Goal: Transaction & Acquisition: Purchase product/service

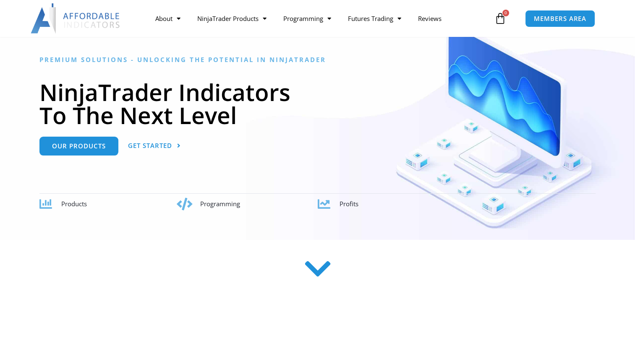
scroll to position [42, 0]
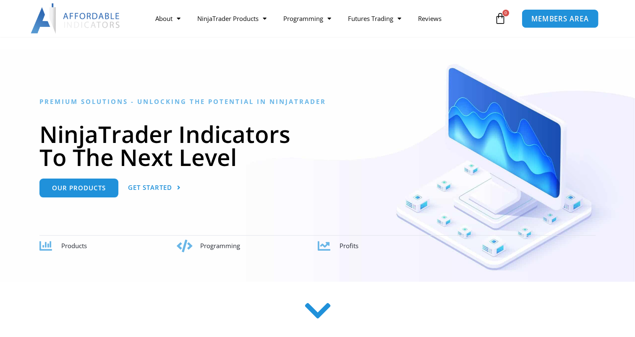
click at [564, 20] on span "MEMBERS AREA" at bounding box center [559, 18] width 57 height 7
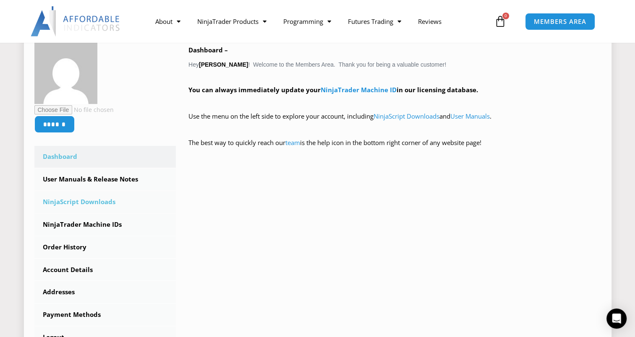
scroll to position [168, 0]
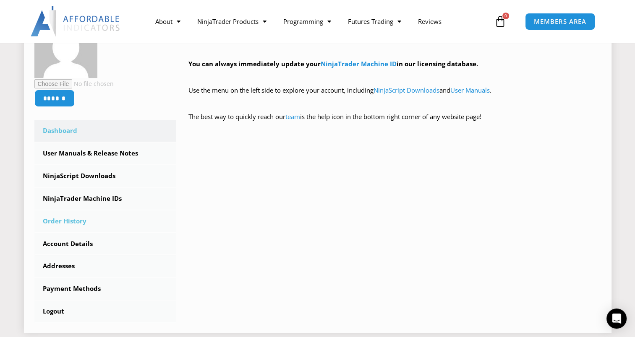
click at [68, 222] on link "Order History" at bounding box center [105, 222] width 142 height 22
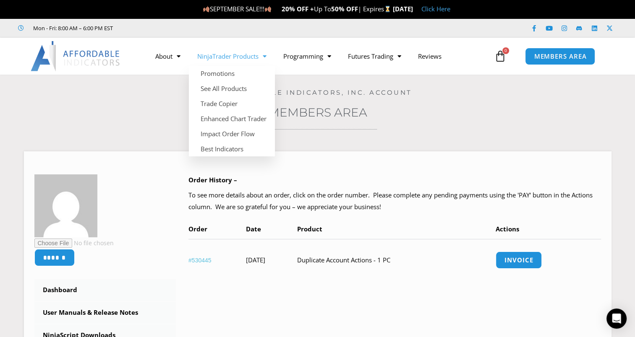
click at [256, 55] on link "NinjaTrader Products" at bounding box center [232, 56] width 86 height 19
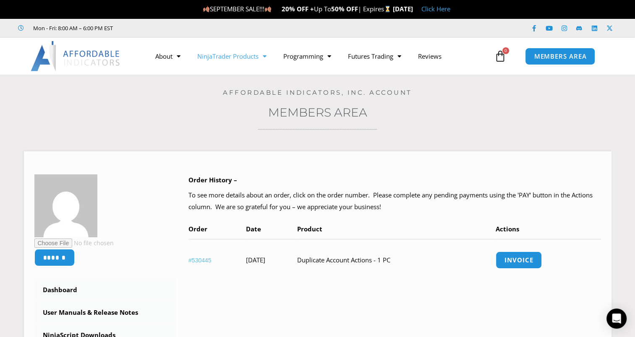
click at [251, 60] on link "NinjaTrader Products" at bounding box center [232, 56] width 86 height 19
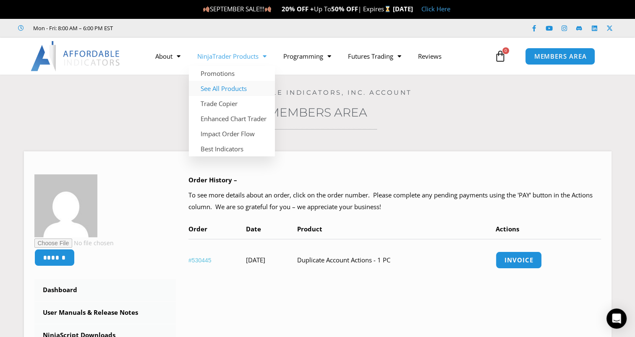
click at [225, 91] on link "See All Products" at bounding box center [232, 88] width 86 height 15
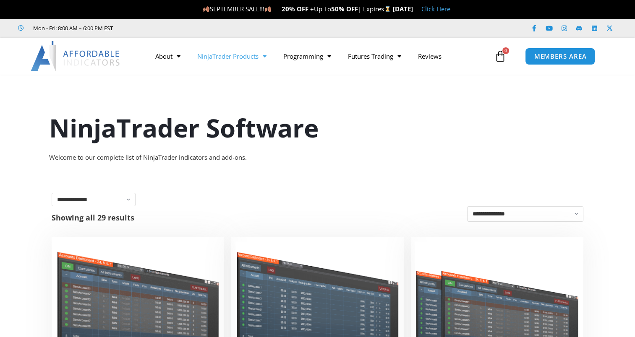
click at [250, 53] on link "NinjaTrader Products" at bounding box center [232, 56] width 86 height 19
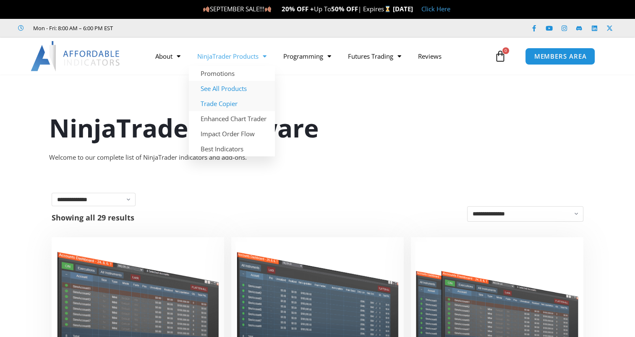
click at [233, 104] on link "Trade Copier" at bounding box center [232, 103] width 86 height 15
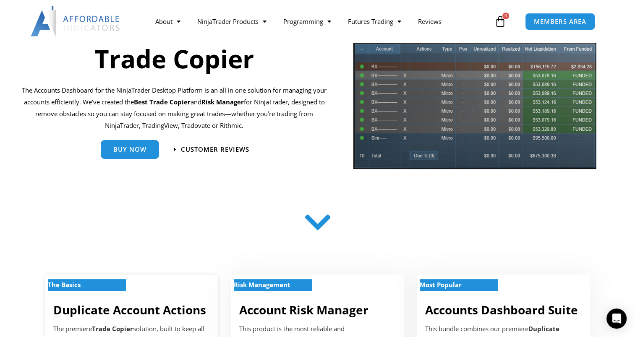
scroll to position [84, 0]
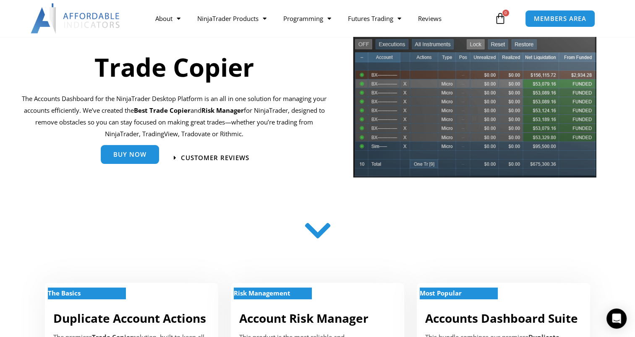
click at [138, 161] on link "Buy Now" at bounding box center [130, 156] width 58 height 19
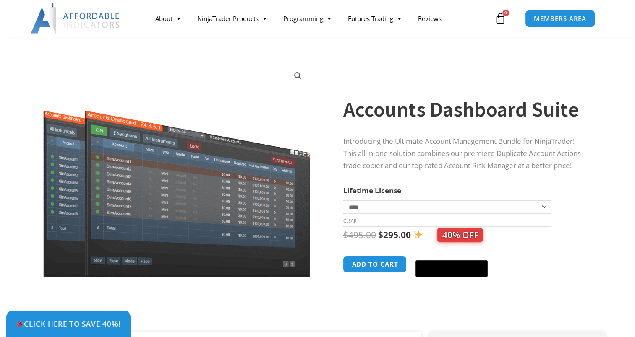
scroll to position [42, 0]
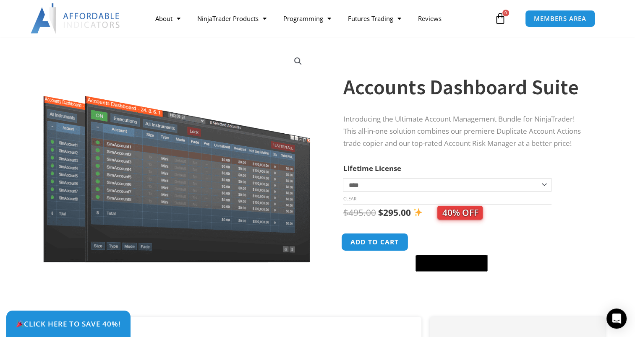
click at [397, 244] on button "Add to cart" at bounding box center [375, 242] width 67 height 18
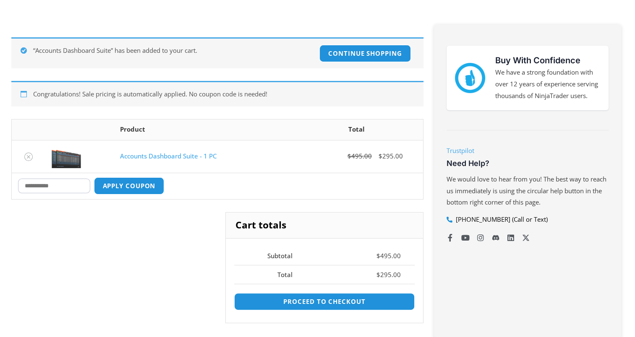
scroll to position [168, 0]
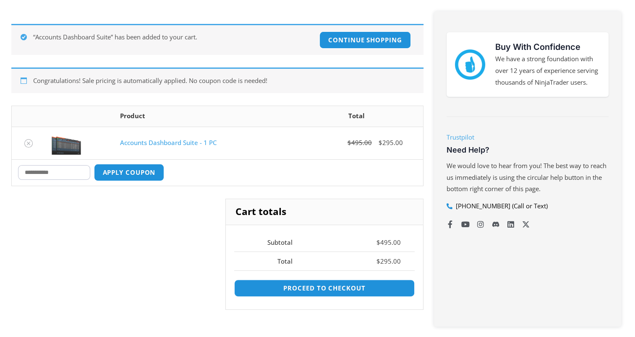
click at [60, 177] on input "Coupon:" at bounding box center [54, 172] width 72 height 15
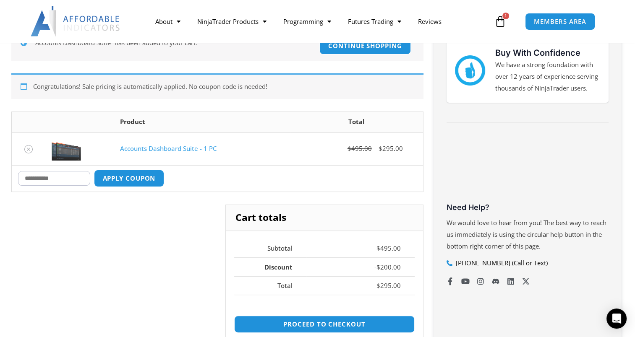
click at [60, 178] on input "Coupon:" at bounding box center [54, 178] width 72 height 15
type input "******"
click at [121, 177] on button "Apply coupon" at bounding box center [129, 179] width 74 height 18
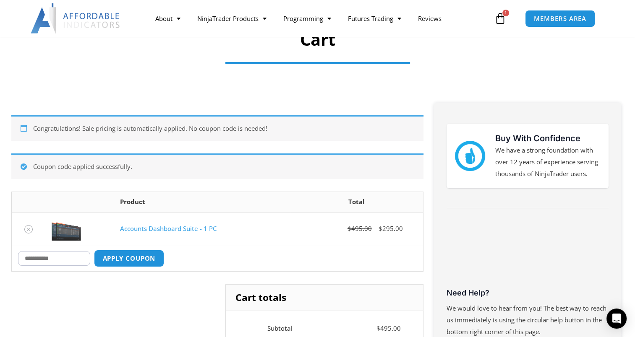
scroll to position [68, 0]
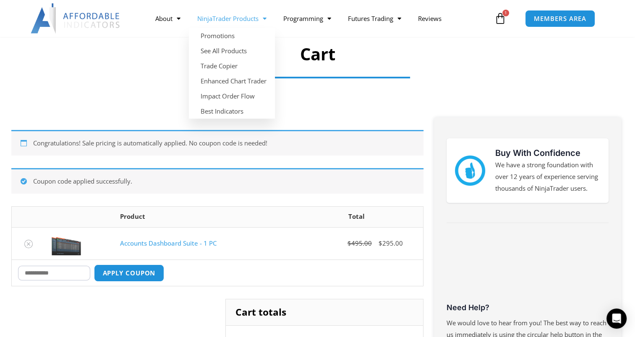
click at [255, 16] on link "NinjaTrader Products" at bounding box center [232, 18] width 86 height 19
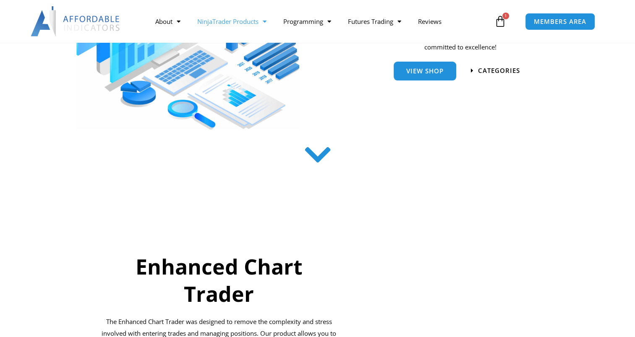
scroll to position [84, 0]
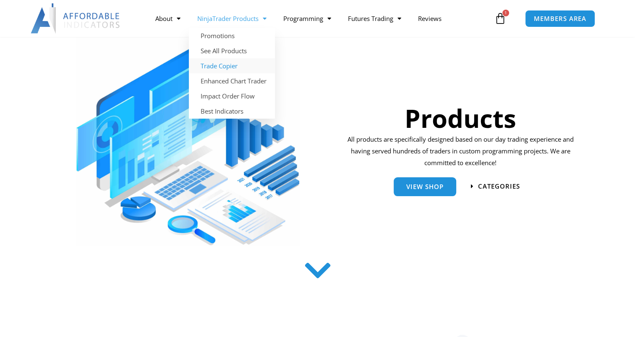
click at [232, 69] on link "Trade Copier" at bounding box center [232, 65] width 86 height 15
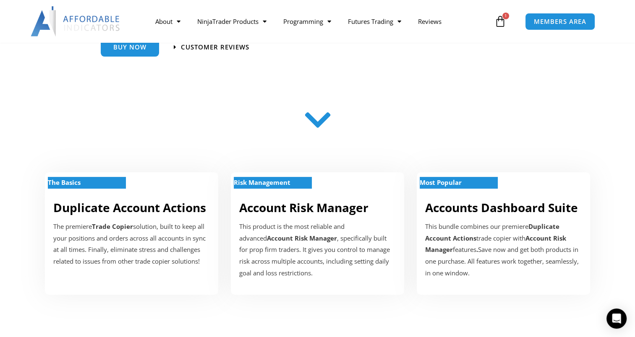
scroll to position [210, 0]
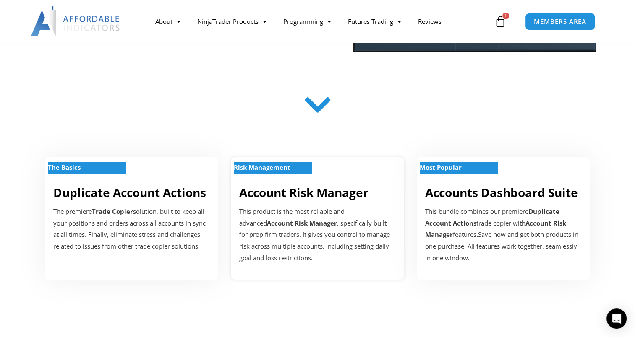
click at [331, 190] on link "Account Risk Manager" at bounding box center [303, 193] width 129 height 16
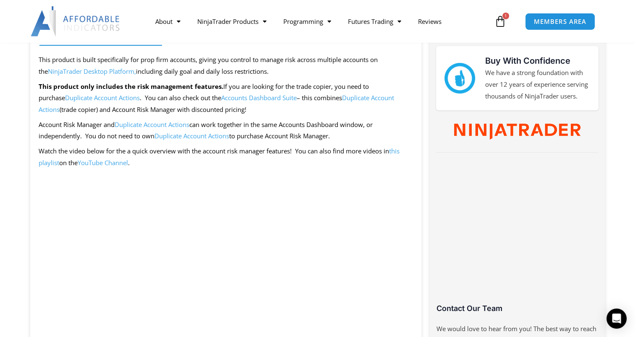
scroll to position [294, 0]
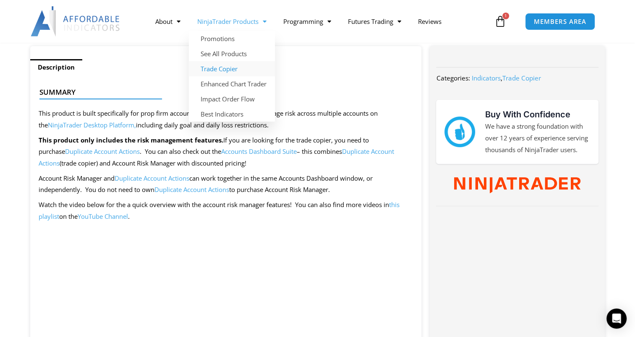
click at [228, 71] on link "Trade Copier" at bounding box center [232, 68] width 86 height 15
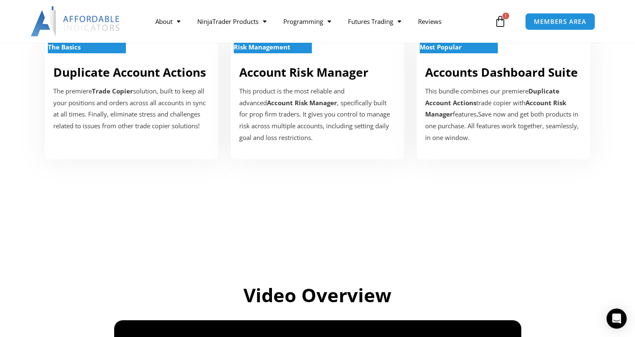
scroll to position [252, 0]
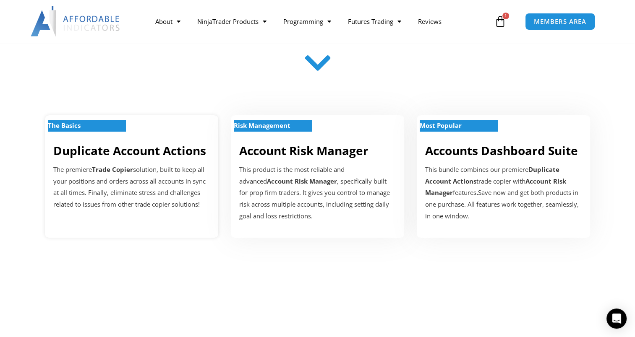
click at [137, 129] on div "The Basics" at bounding box center [131, 131] width 157 height 7
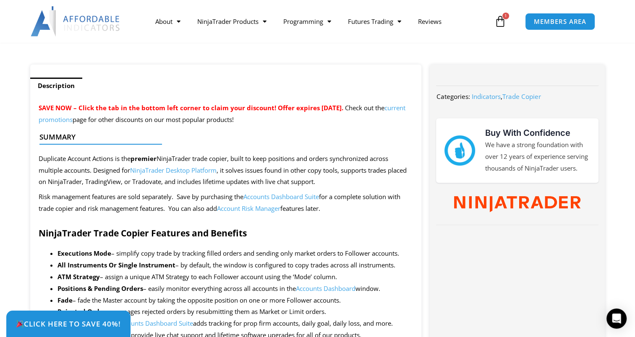
scroll to position [126, 0]
